Goal: Task Accomplishment & Management: Use online tool/utility

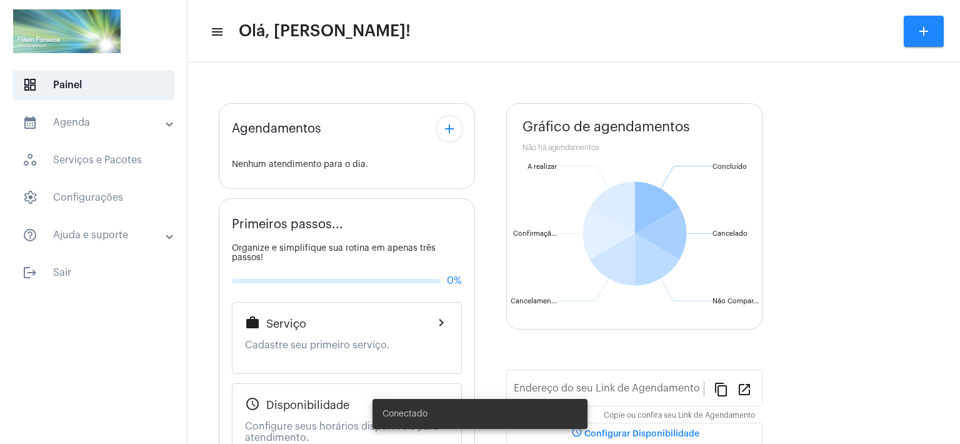
type input "[URL][DOMAIN_NAME]"
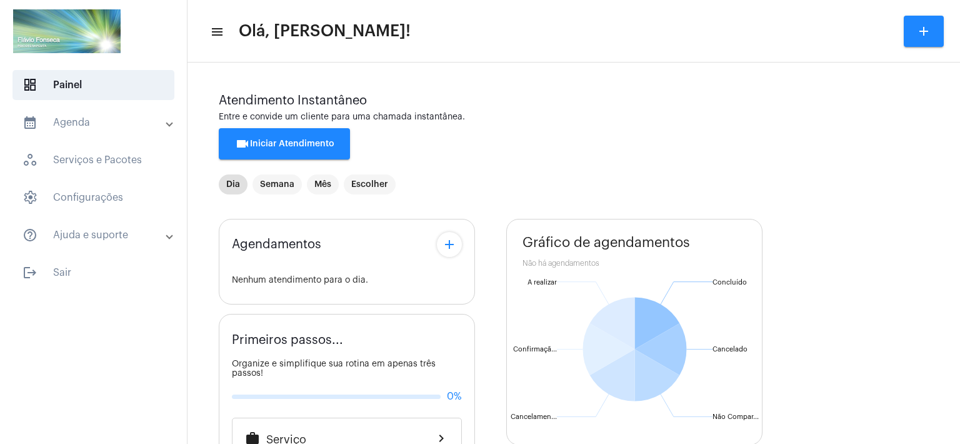
click at [484, 415] on div "Agendamentos add Nenhum atendimento para o dia. Primeiros passos... Organize e …" at bounding box center [574, 451] width 710 height 484
click at [278, 142] on span "videocam Iniciar Atendimento" at bounding box center [284, 143] width 99 height 9
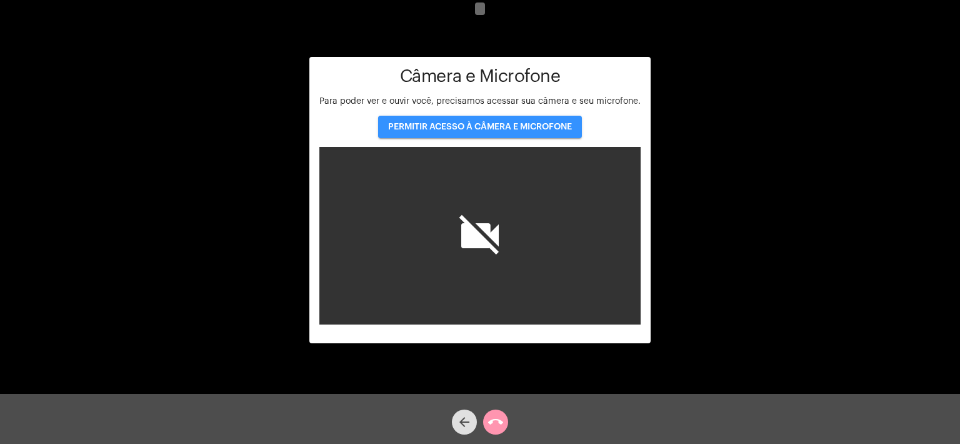
click at [480, 124] on span "PERMITIR ACESSO À CÂMERA E MICROFONE" at bounding box center [480, 126] width 184 height 9
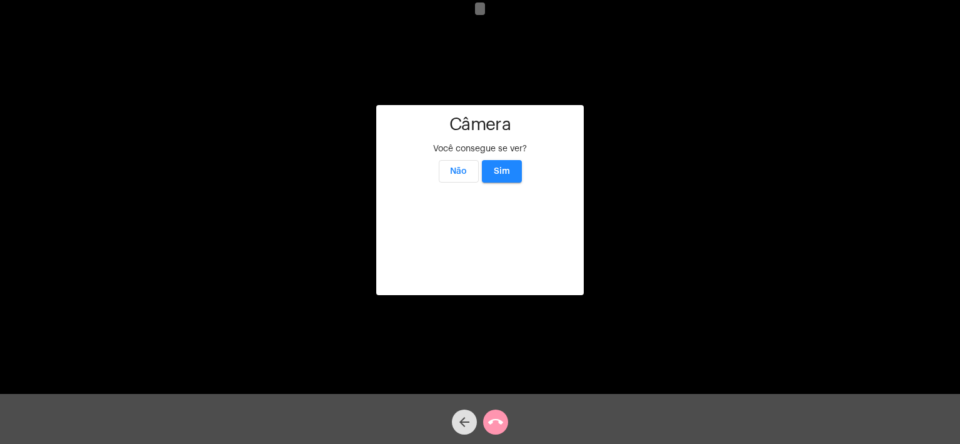
click at [504, 167] on span "Sim" at bounding box center [502, 171] width 16 height 9
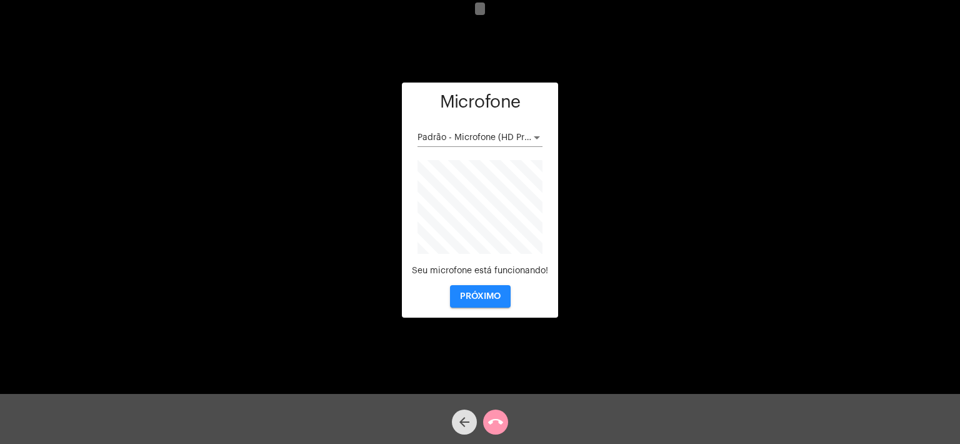
click at [479, 301] on button "PRÓXIMO" at bounding box center [480, 296] width 61 height 22
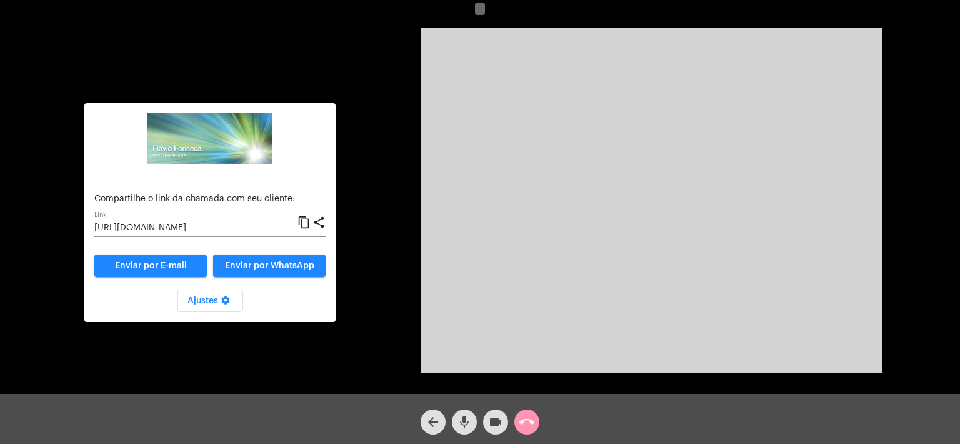
click at [181, 229] on input "https://neft.com.br/chamada/6a72041a-a30a-4fa0-b1b4-3c96dc3acd47" at bounding box center [195, 228] width 203 height 10
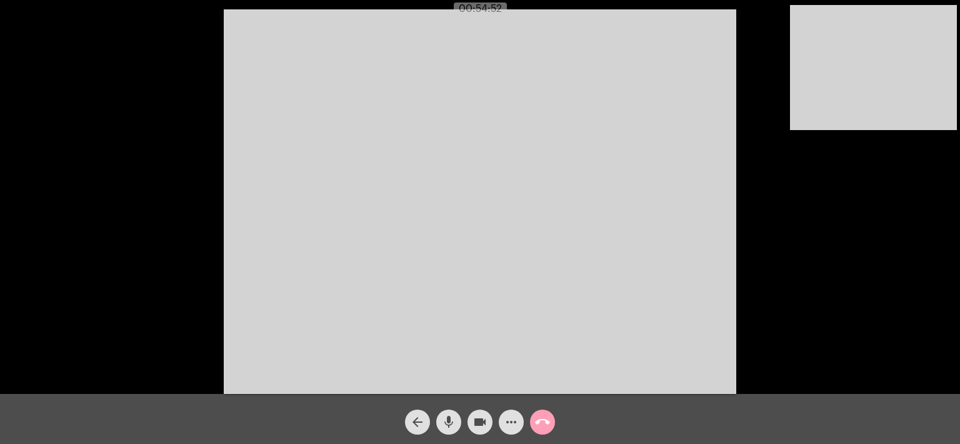
click at [540, 424] on mat-icon "call_end" at bounding box center [542, 421] width 15 height 15
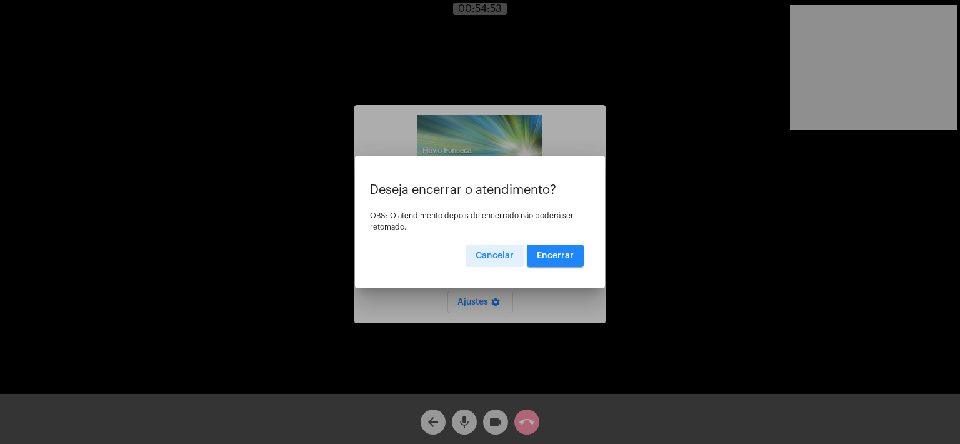
click at [547, 251] on span "Encerrar" at bounding box center [555, 255] width 37 height 9
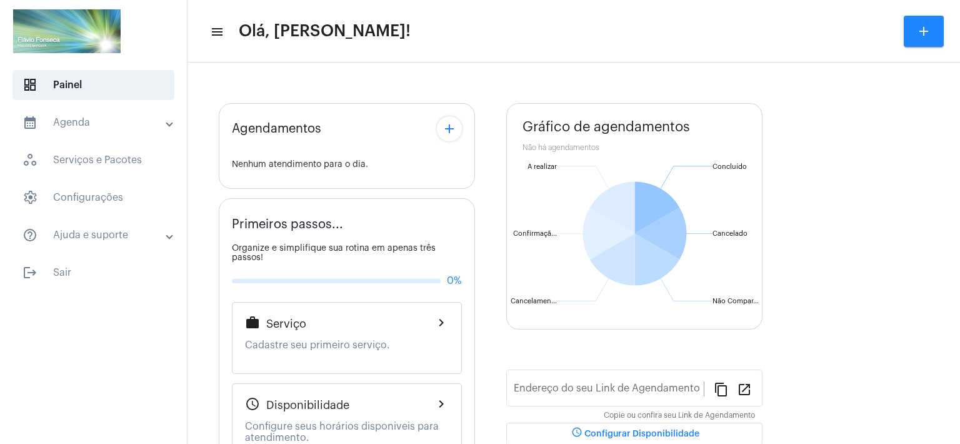
type input "[URL][DOMAIN_NAME]"
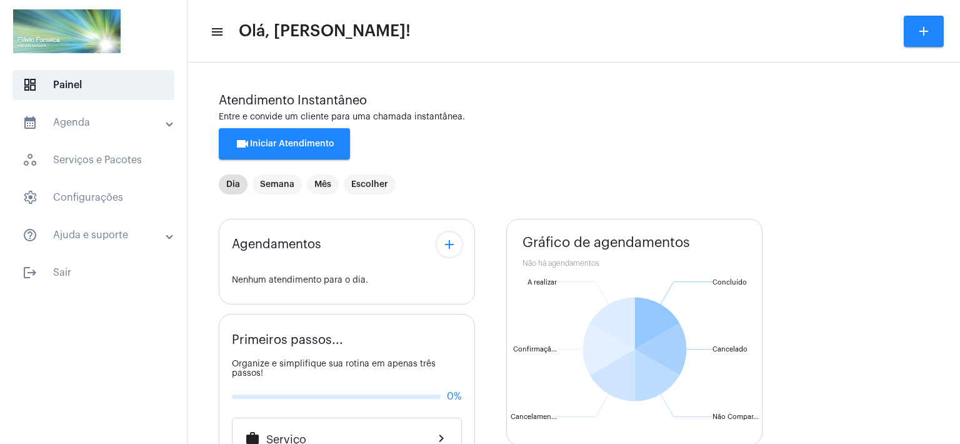
click at [300, 144] on span "videocam Iniciar Atendimento" at bounding box center [284, 143] width 99 height 9
click at [265, 141] on span "videocam Iniciar Atendimento" at bounding box center [284, 143] width 99 height 9
click at [667, 56] on mat-toolbar "menu Olá, Flávio! add" at bounding box center [573, 31] width 772 height 62
click at [275, 139] on button "videocam Iniciar Atendimento" at bounding box center [284, 143] width 131 height 31
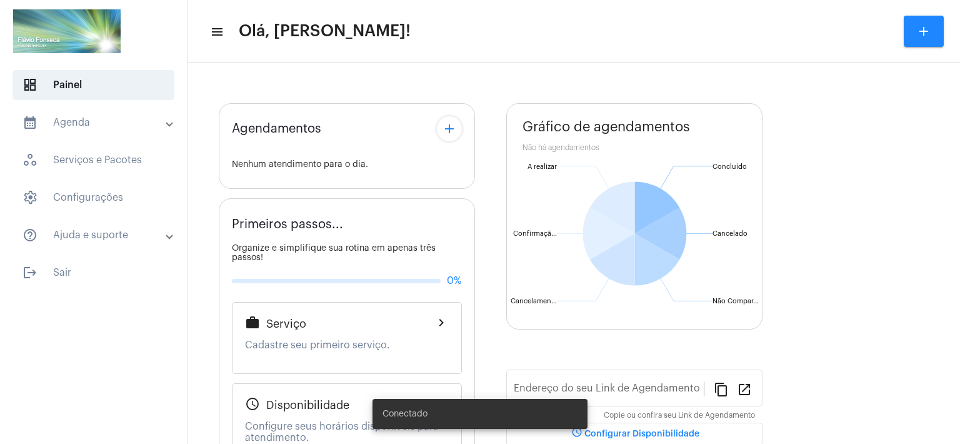
type input "[URL][DOMAIN_NAME]"
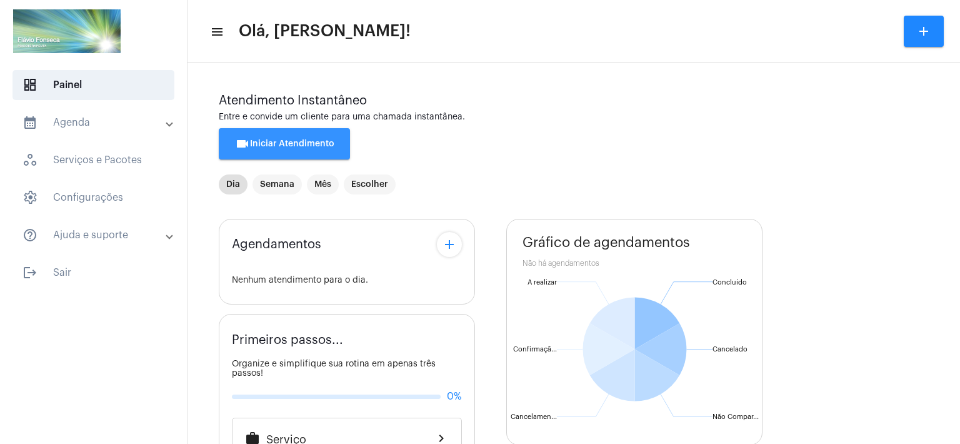
click at [275, 143] on span "videocam Iniciar Atendimento" at bounding box center [284, 143] width 99 height 9
click at [304, 143] on span "videocam Iniciar Atendimento" at bounding box center [284, 143] width 99 height 9
click at [276, 145] on span "videocam Iniciar Atendimento" at bounding box center [284, 143] width 99 height 9
click at [260, 145] on span "videocam Iniciar Atendimento" at bounding box center [284, 143] width 99 height 9
click at [305, 142] on span "videocam Iniciar Atendimento" at bounding box center [284, 143] width 99 height 9
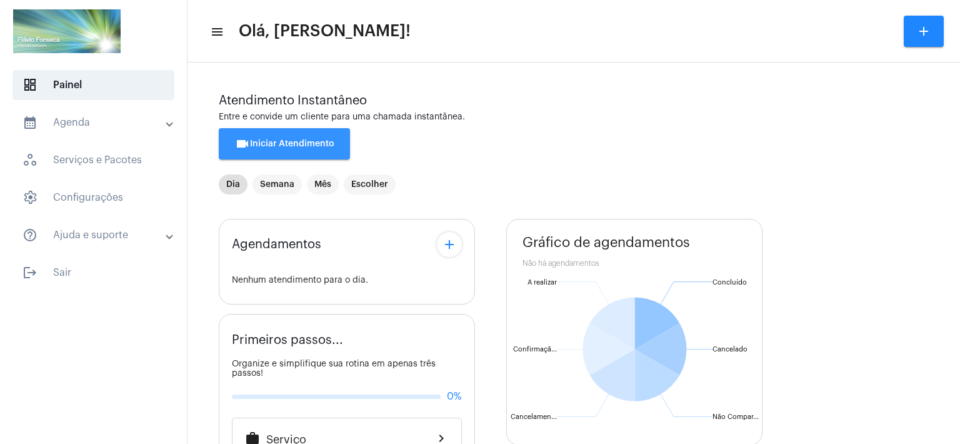
click at [321, 142] on span "videocam Iniciar Atendimento" at bounding box center [284, 143] width 99 height 9
click at [276, 146] on span "videocam Iniciar Atendimento" at bounding box center [284, 143] width 99 height 9
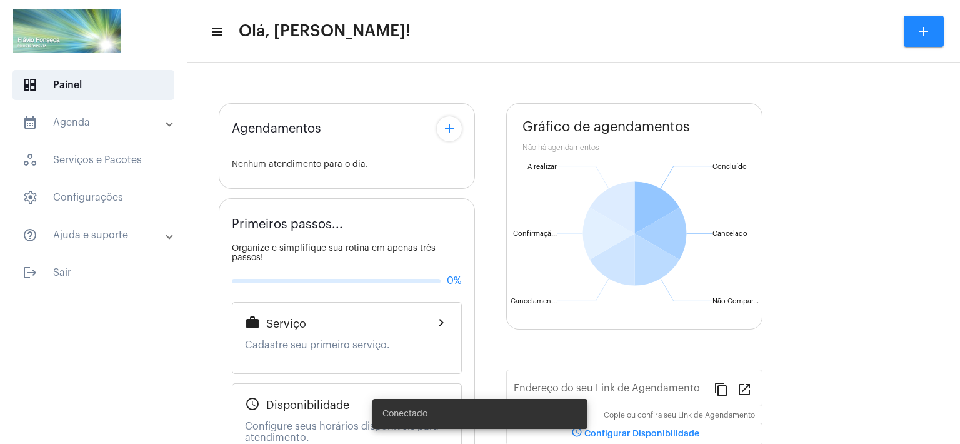
type input "[URL][DOMAIN_NAME]"
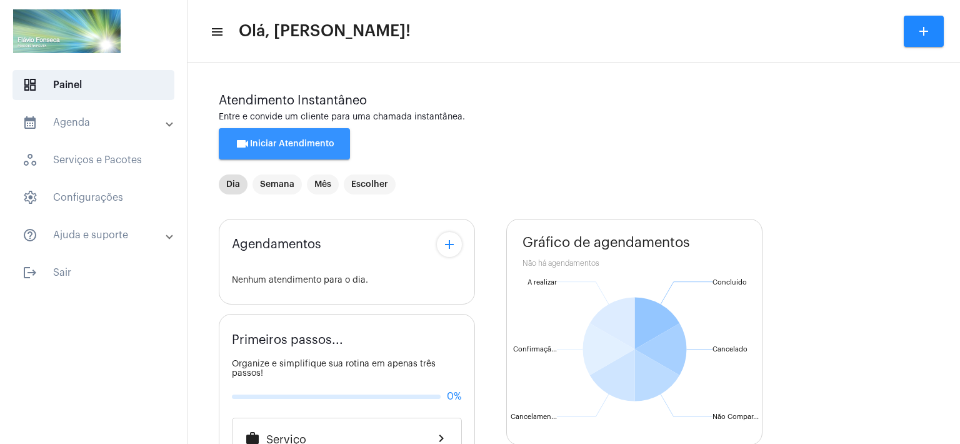
click at [292, 146] on span "videocam Iniciar Atendimento" at bounding box center [284, 143] width 99 height 9
click at [921, 36] on mat-icon "add" at bounding box center [923, 31] width 15 height 15
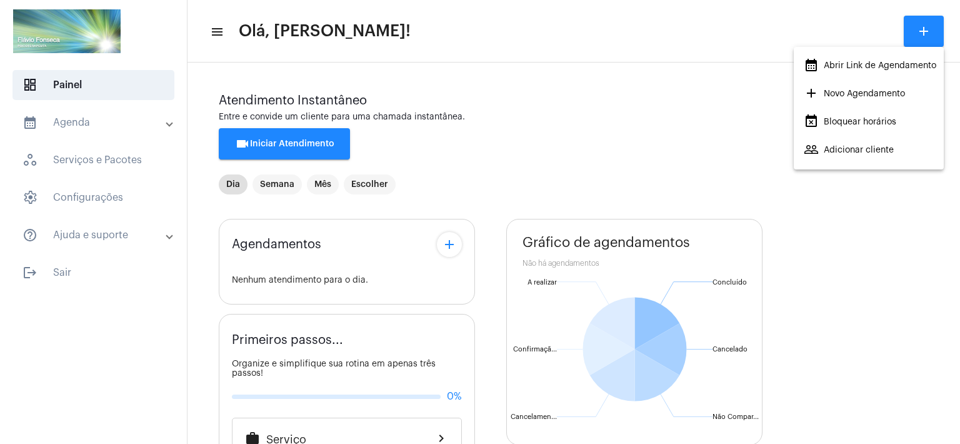
click at [839, 24] on div at bounding box center [480, 222] width 960 height 444
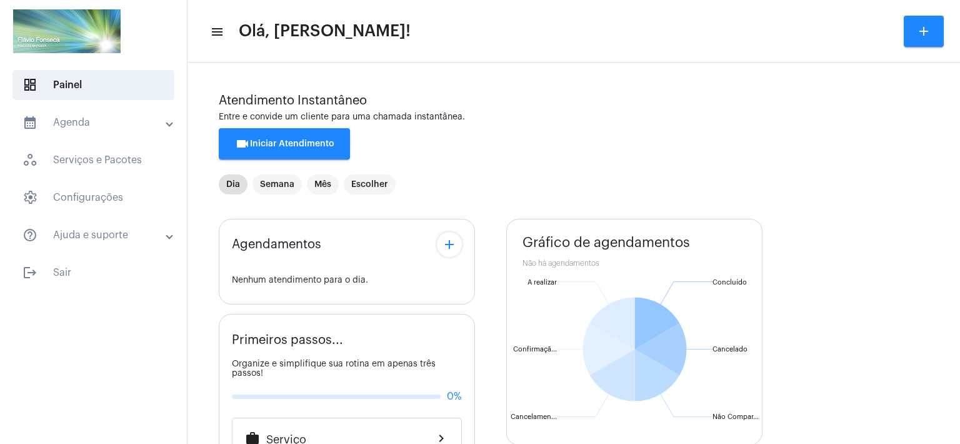
click at [289, 142] on span "videocam Iniciar Atendimento" at bounding box center [284, 143] width 99 height 9
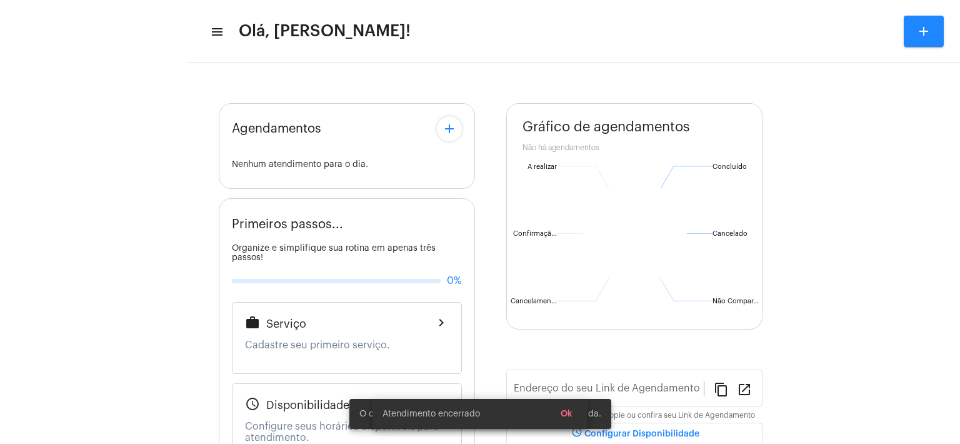
type input "[URL][DOMAIN_NAME]"
